Goal: Transaction & Acquisition: Obtain resource

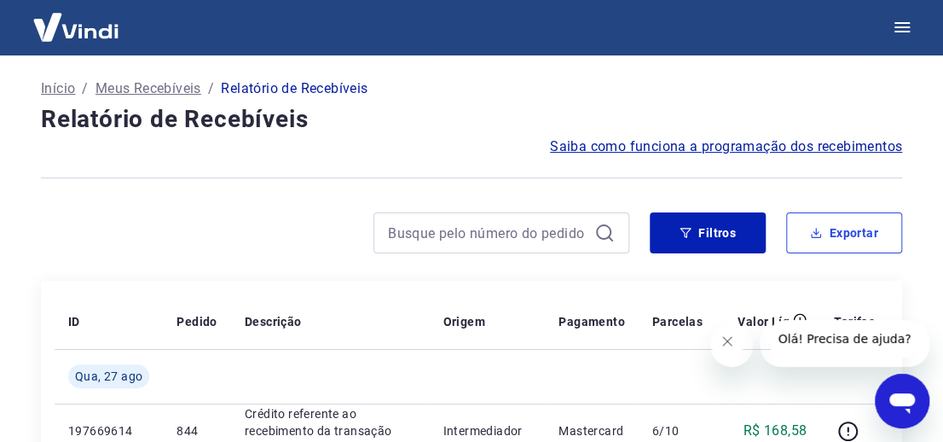
click at [836, 228] on button "Exportar" at bounding box center [844, 232] width 116 height 41
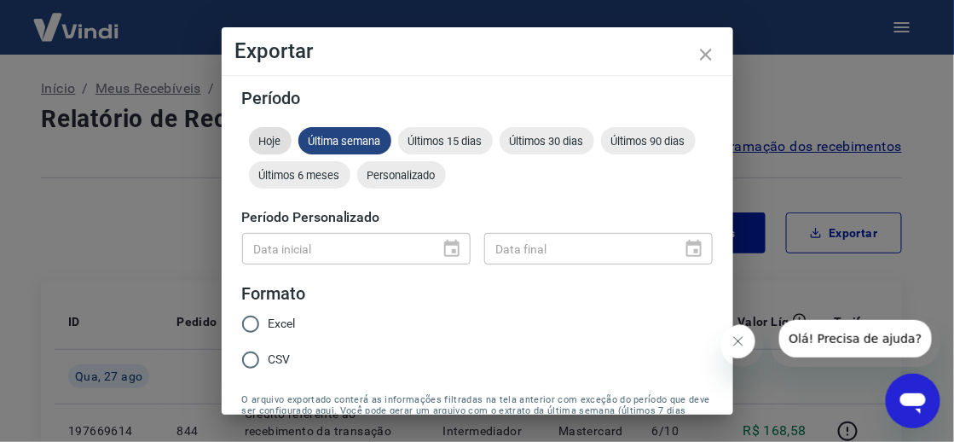
click at [261, 138] on span "Hoje" at bounding box center [270, 141] width 43 height 13
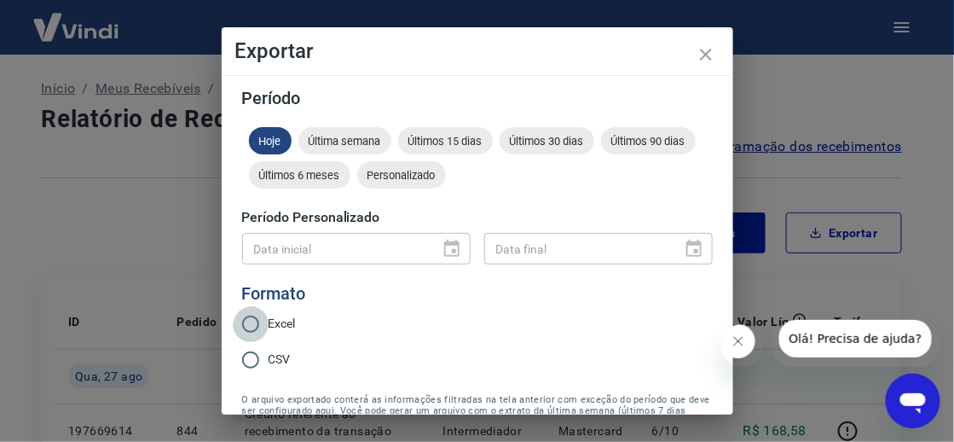
click at [251, 326] on input "Excel" at bounding box center [251, 324] width 36 height 36
radio input "true"
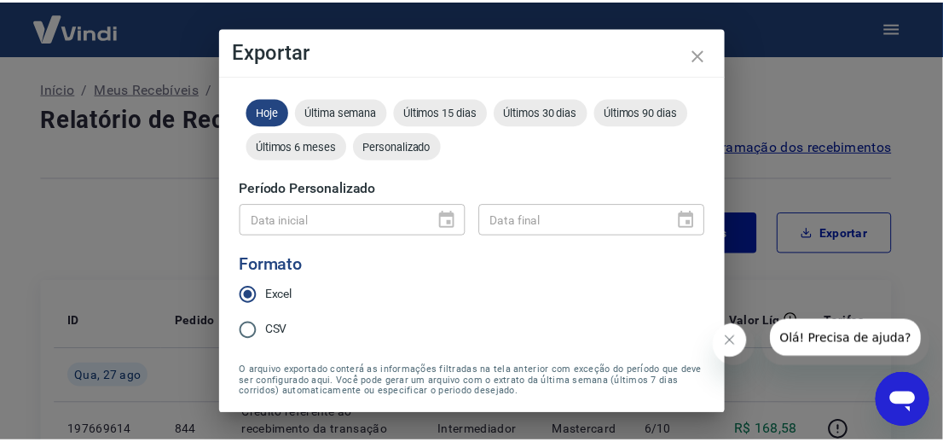
scroll to position [106, 0]
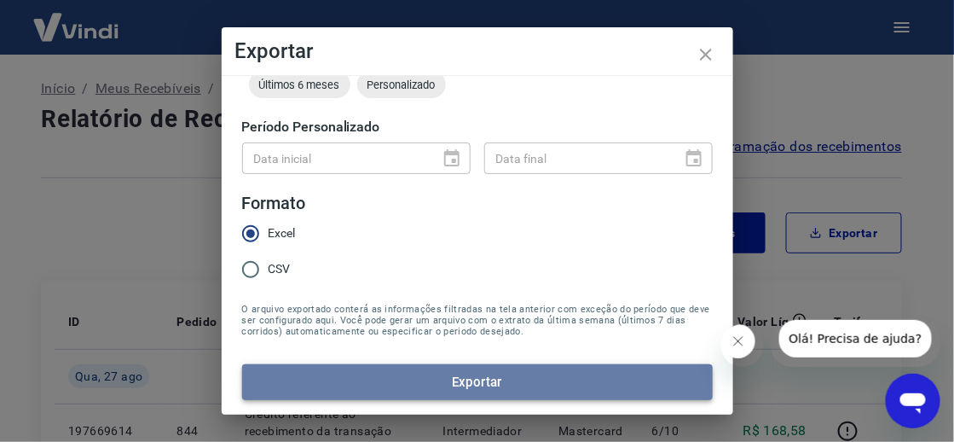
click at [635, 376] on button "Exportar" at bounding box center [477, 382] width 471 height 36
